Goal: Communication & Community: Answer question/provide support

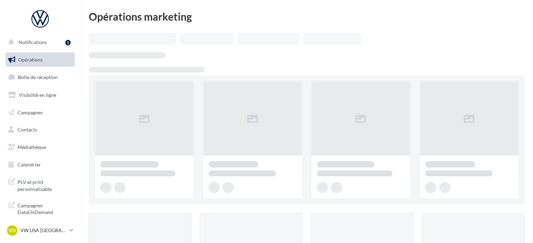
click at [42, 66] on link "Opérations" at bounding box center [40, 59] width 72 height 15
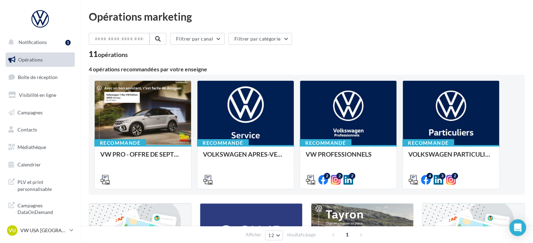
click at [37, 79] on span "Boîte de réception" at bounding box center [38, 77] width 40 height 6
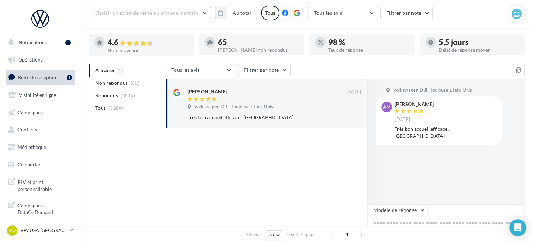
scroll to position [87, 0]
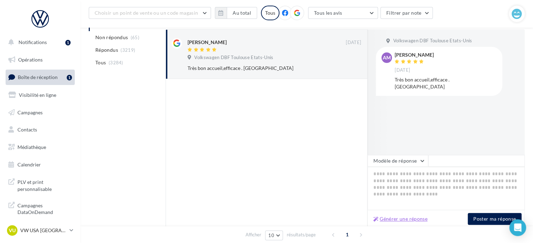
click at [411, 219] on button "Générer une réponse" at bounding box center [400, 218] width 60 height 8
type textarea "**********"
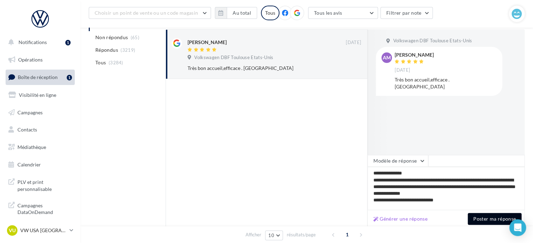
click at [491, 219] on button "Poster ma réponse" at bounding box center [495, 219] width 54 height 12
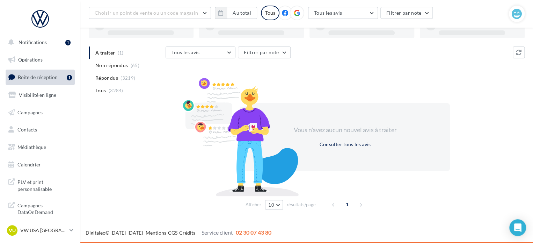
scroll to position [54, 0]
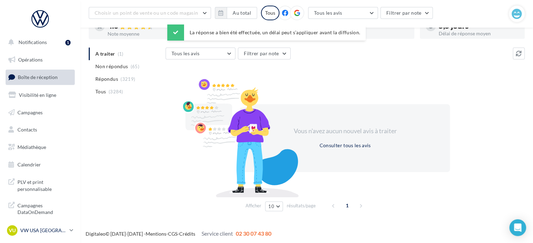
click at [60, 232] on p "VW USA [GEOGRAPHIC_DATA]" at bounding box center [43, 230] width 46 height 7
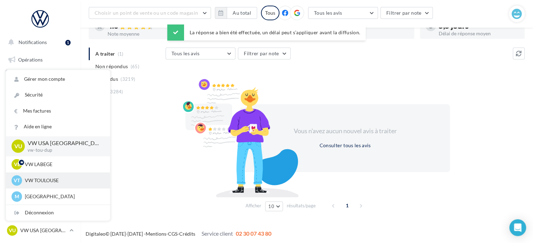
click at [55, 182] on p "VW TOULOUSE" at bounding box center [63, 180] width 77 height 7
